Goal: Book appointment/travel/reservation

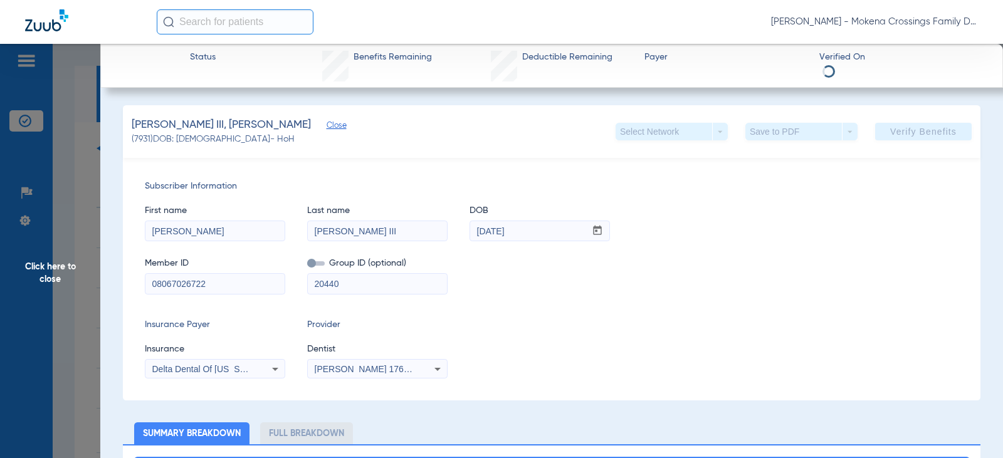
scroll to position [559, 0]
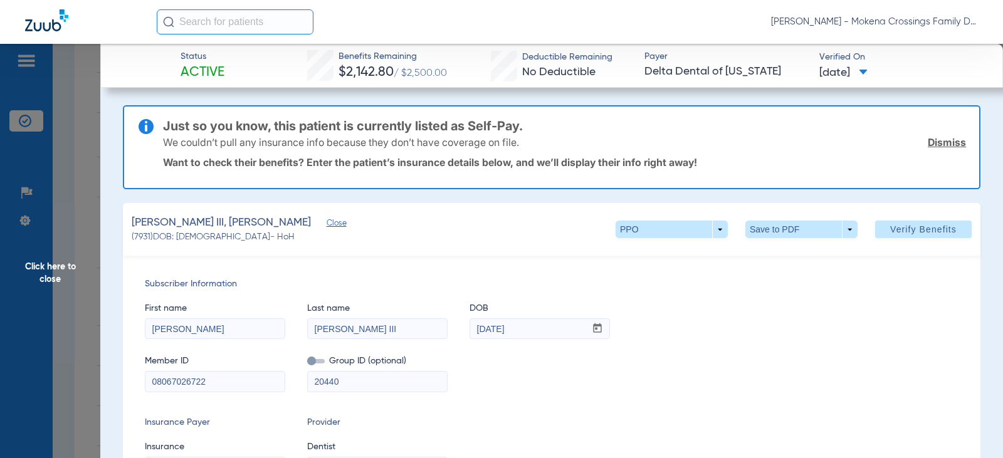
click at [57, 274] on span "Click here to close" at bounding box center [50, 273] width 100 height 458
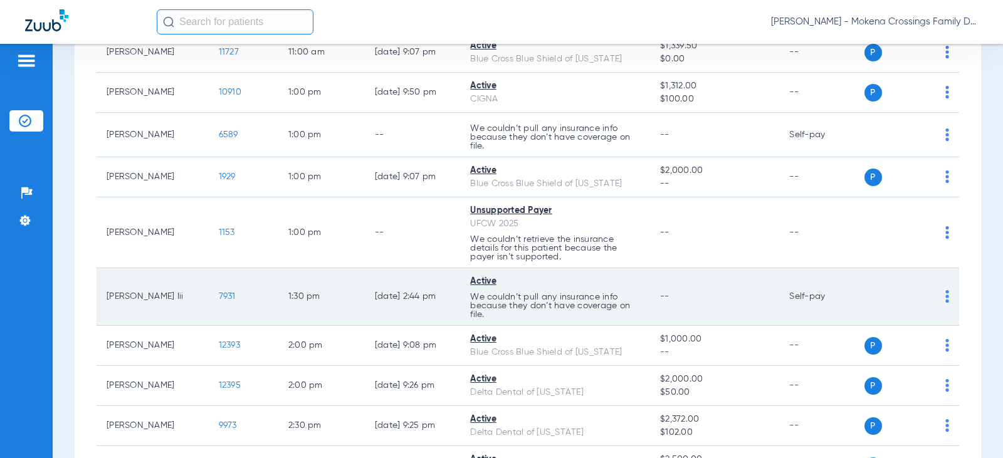
click at [946, 298] on img at bounding box center [948, 296] width 4 height 13
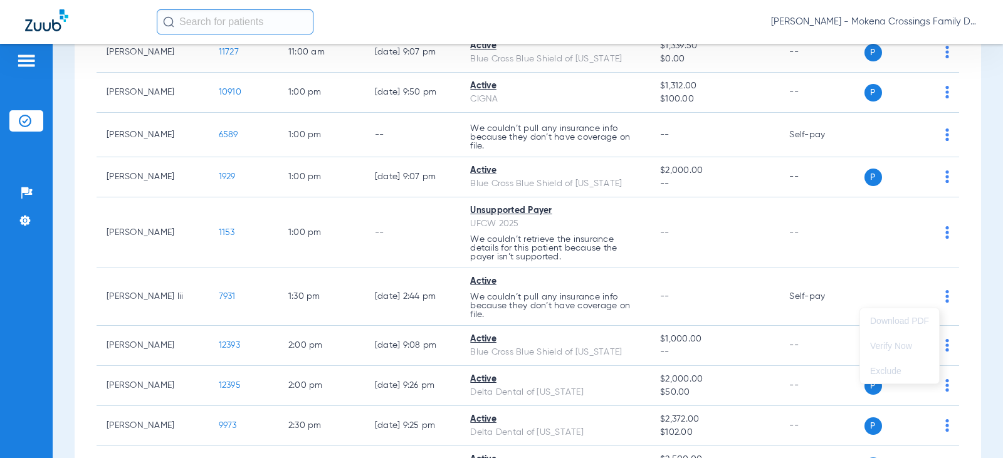
click at [740, 300] on div at bounding box center [501, 229] width 1003 height 458
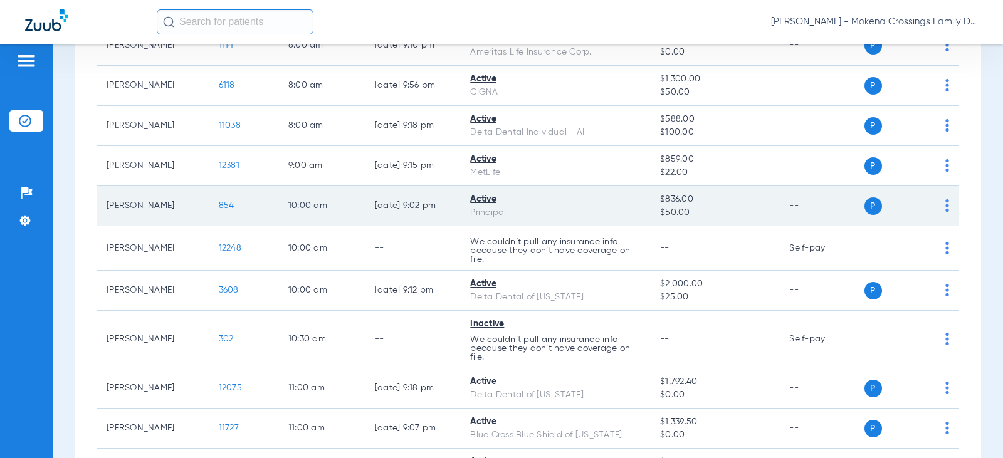
scroll to position [0, 0]
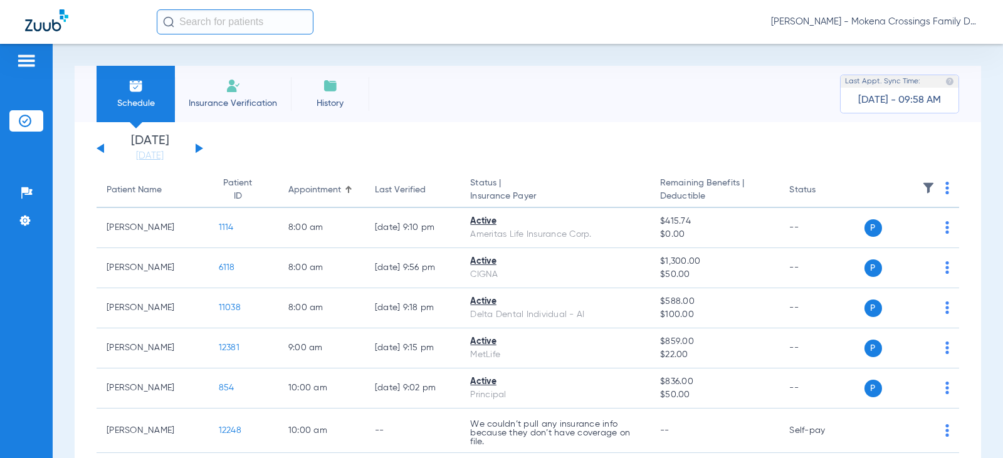
click at [203, 146] on div "[DATE] [DATE] [DATE] [DATE] [DATE] [DATE] [DATE] [DATE] [DATE] [DATE] [DATE] [D…" at bounding box center [150, 149] width 107 height 28
click at [194, 146] on div "[DATE] [DATE] [DATE] [DATE] [DATE] [DATE] [DATE] [DATE] [DATE] [DATE] [DATE] [D…" at bounding box center [150, 149] width 107 height 28
click at [197, 148] on button at bounding box center [200, 148] width 8 height 9
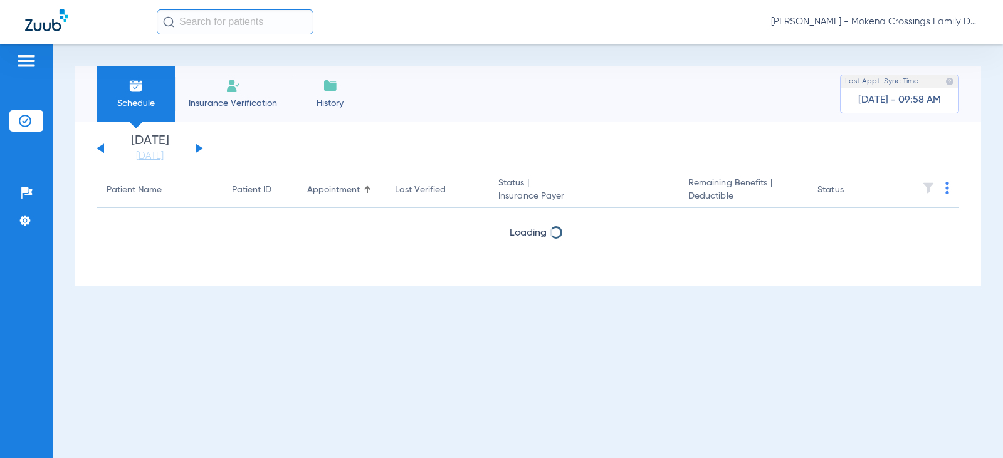
click at [197, 148] on button at bounding box center [200, 148] width 8 height 9
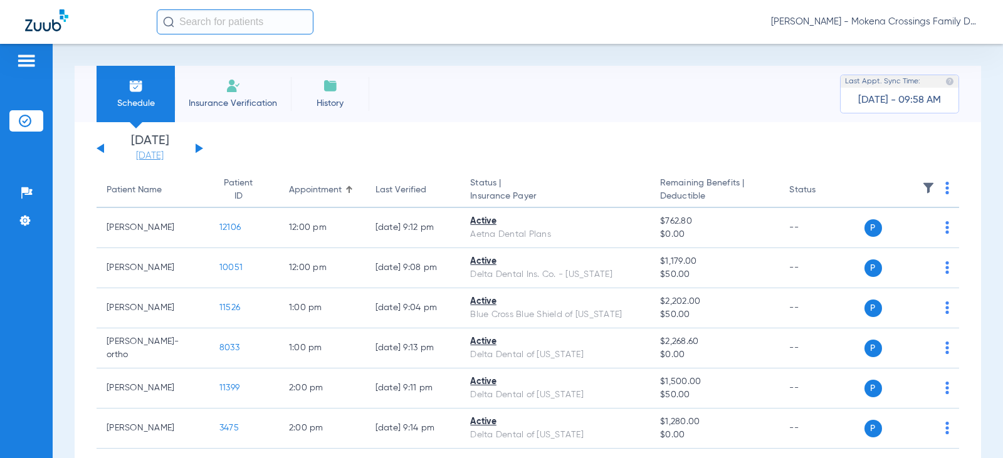
click at [157, 154] on link "[DATE]" at bounding box center [149, 156] width 75 height 13
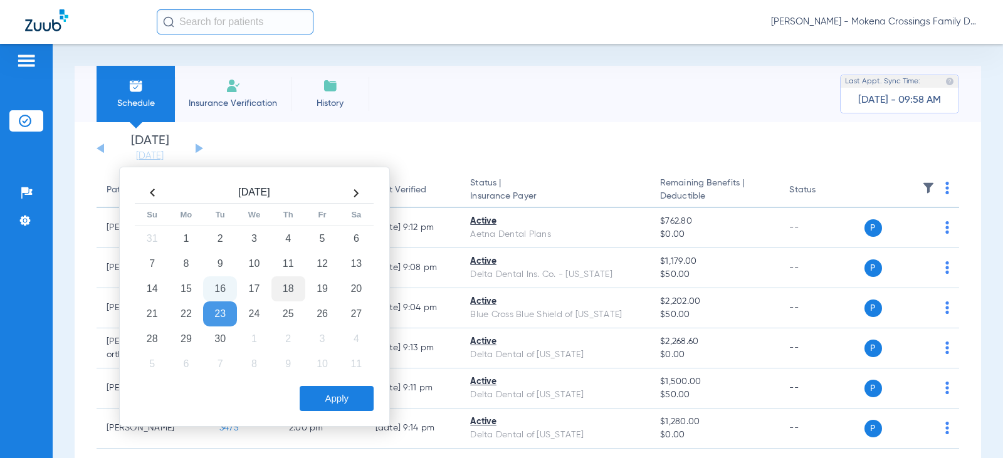
click at [288, 297] on td "18" at bounding box center [288, 289] width 34 height 25
click at [304, 391] on button "Apply" at bounding box center [337, 398] width 74 height 25
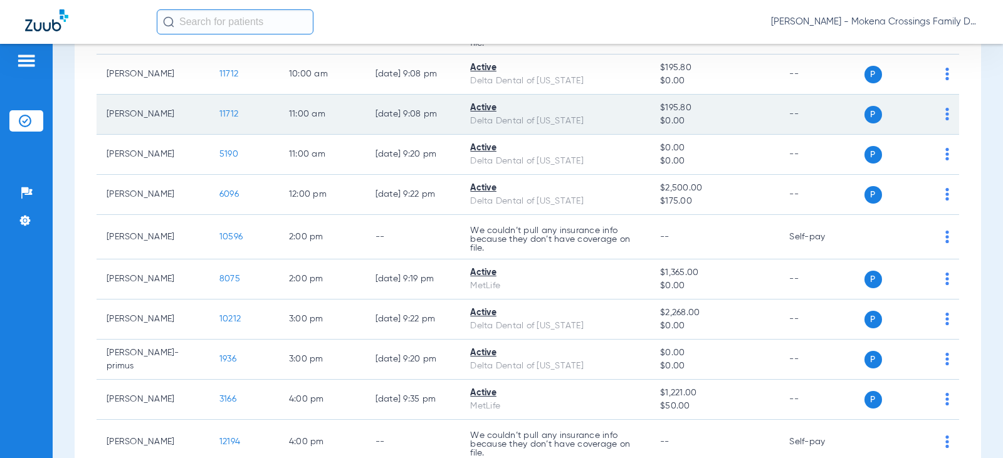
scroll to position [405, 0]
